Goal: Obtain resource: Download file/media

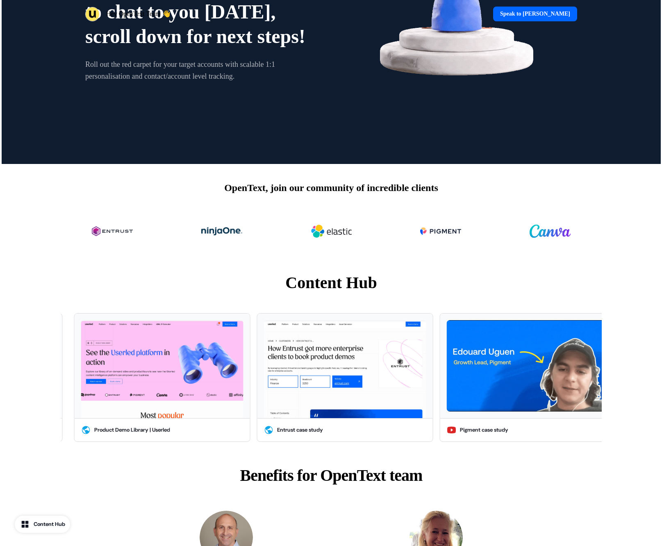
scroll to position [246, 0]
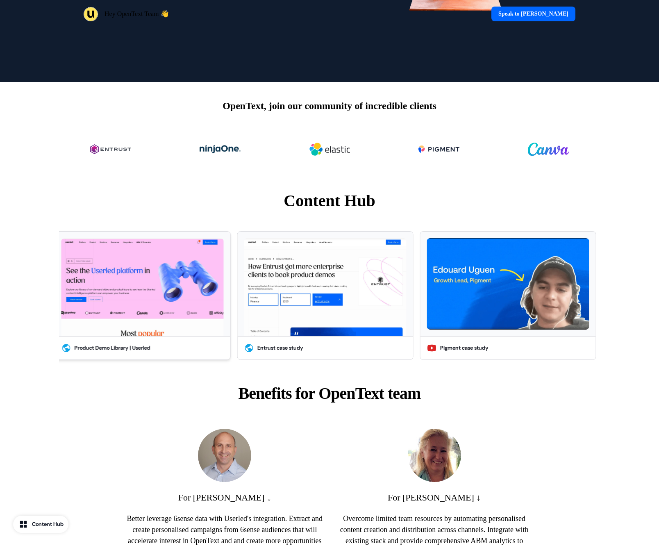
click at [148, 307] on img at bounding box center [142, 287] width 162 height 98
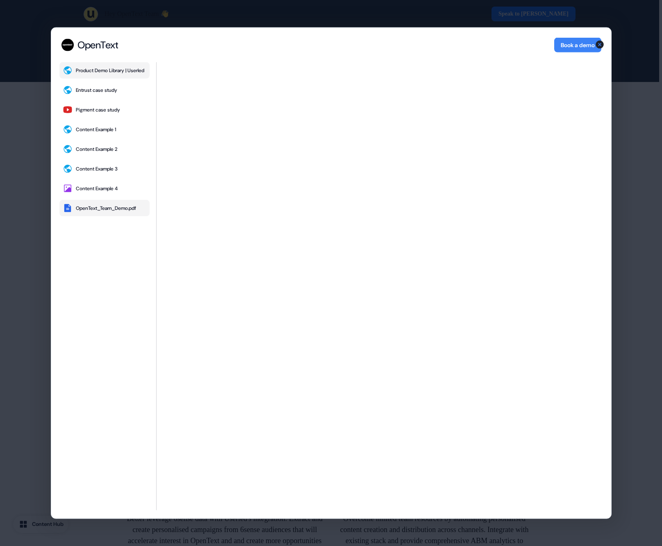
click at [104, 212] on div "OpenText_Team_Demo.pdf" at bounding box center [106, 208] width 60 height 7
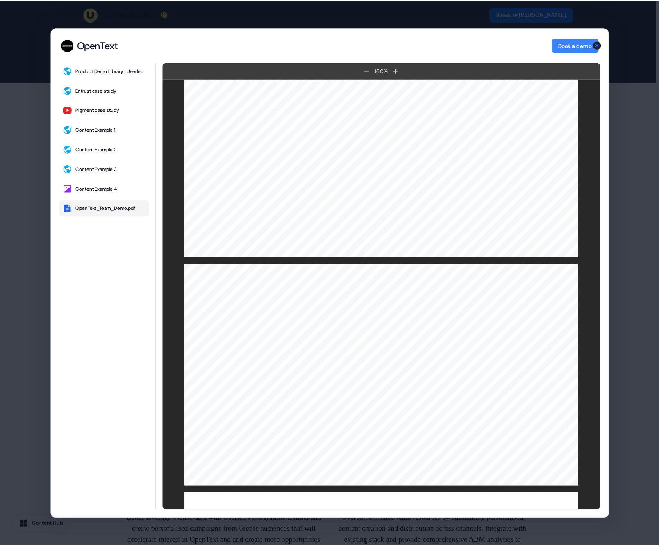
scroll to position [820, 0]
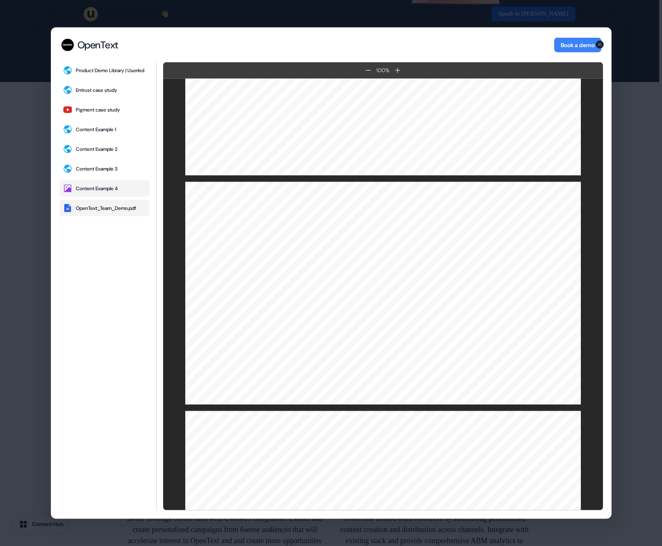
click at [110, 192] on div "Content Example 4" at bounding box center [97, 188] width 42 height 7
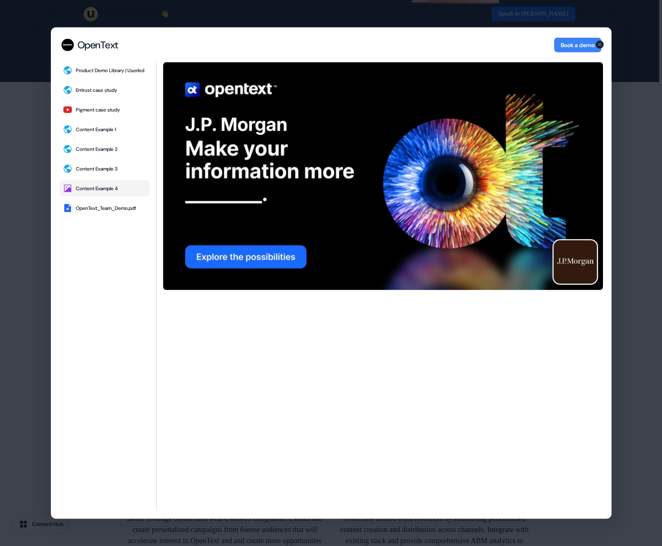
click at [395, 200] on img at bounding box center [383, 176] width 440 height 228
click at [231, 263] on img at bounding box center [383, 176] width 440 height 228
click at [113, 206] on button "OpenText_Team_Demo.pdf" at bounding box center [104, 208] width 90 height 16
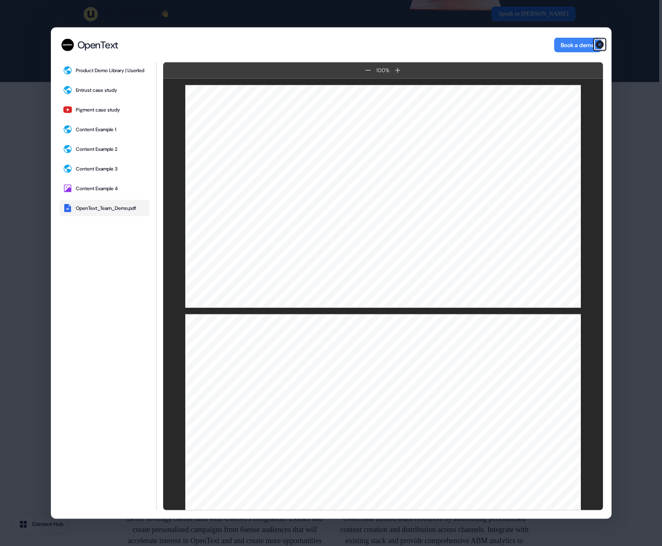
click at [603, 42] on icon "button" at bounding box center [600, 45] width 10 height 10
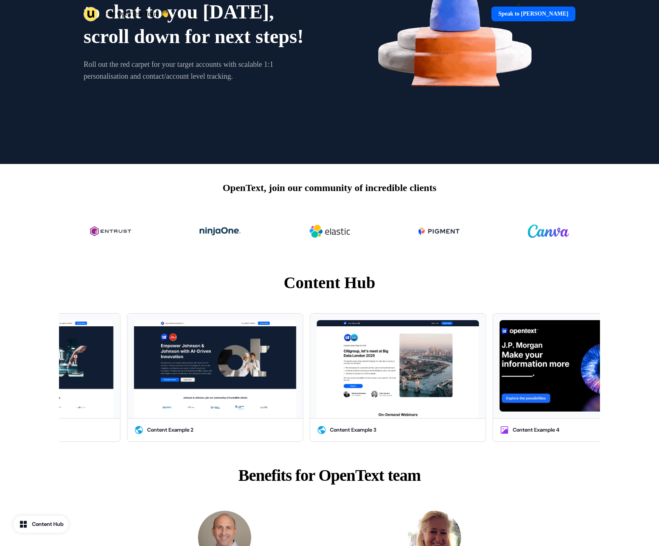
scroll to position [0, 0]
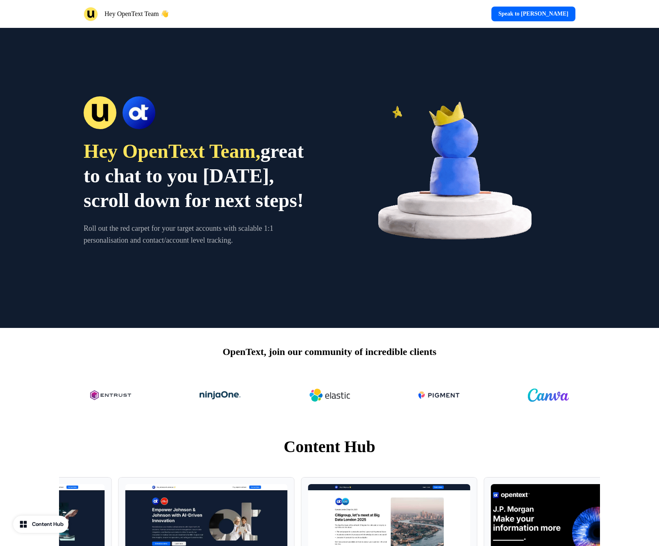
click at [457, 180] on img at bounding box center [458, 178] width 234 height 234
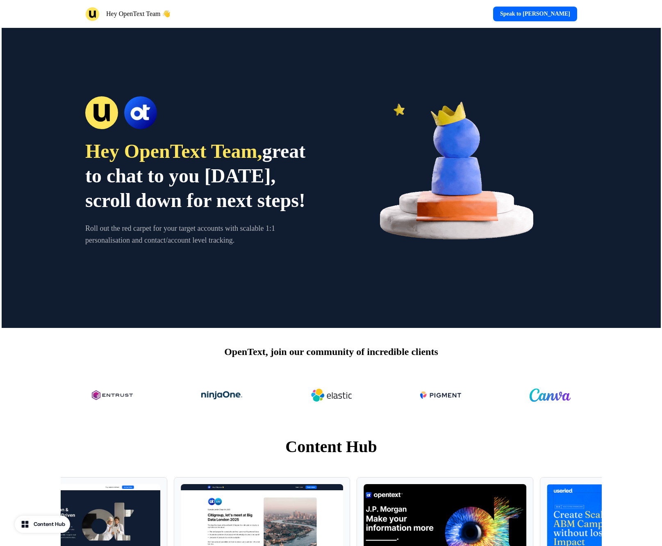
scroll to position [574, 0]
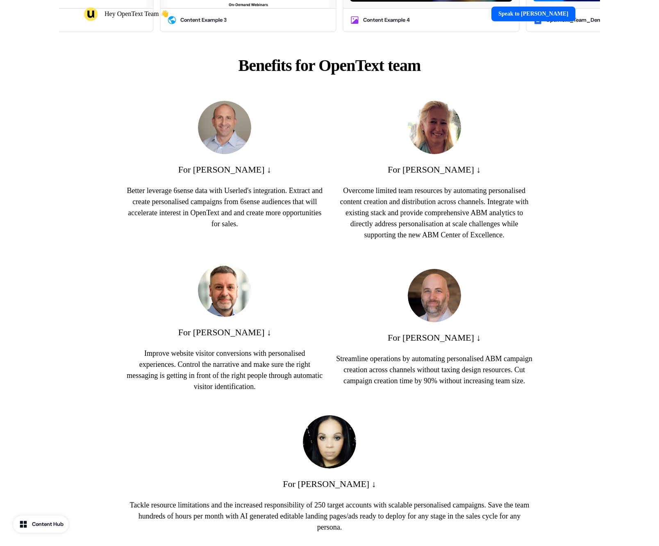
click at [52, 520] on div "Content Hub" at bounding box center [48, 524] width 32 height 8
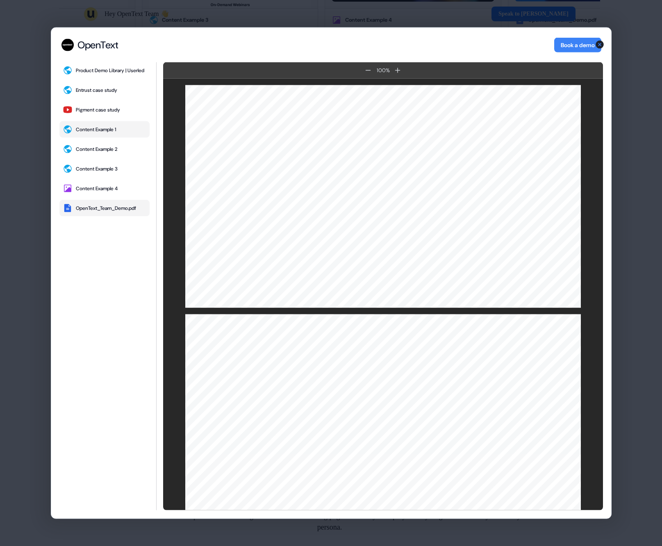
click at [100, 133] on div "Content Example 1" at bounding box center [96, 129] width 40 height 7
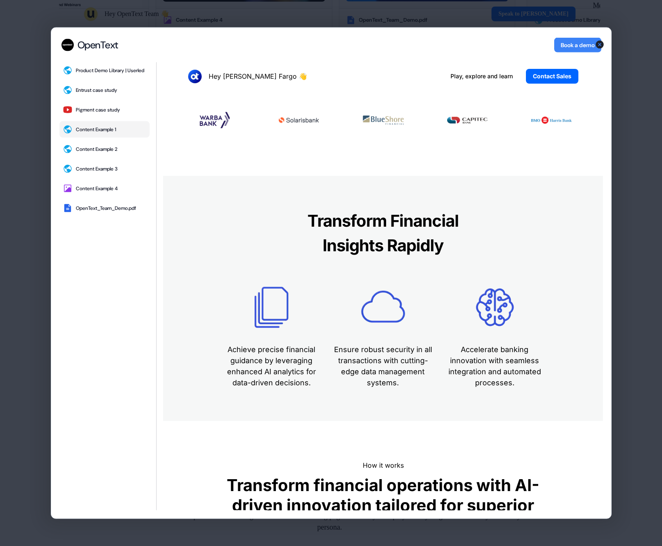
scroll to position [0, 0]
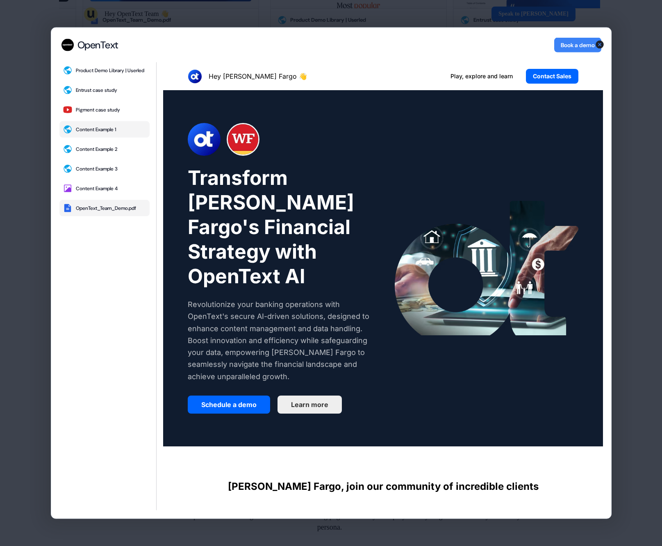
click at [110, 212] on div "OpenText_Team_Demo.pdf" at bounding box center [106, 208] width 60 height 7
